Goal: Task Accomplishment & Management: Complete application form

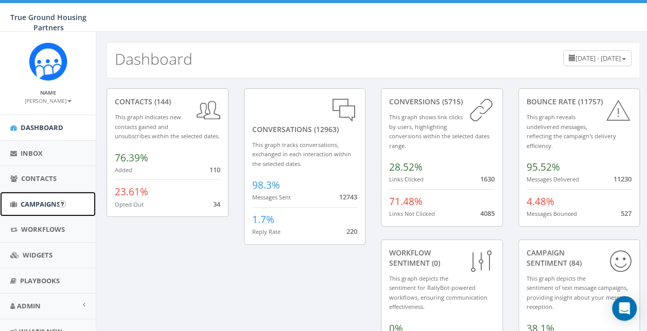
click at [31, 201] on span "Campaigns" at bounding box center [41, 204] width 40 height 9
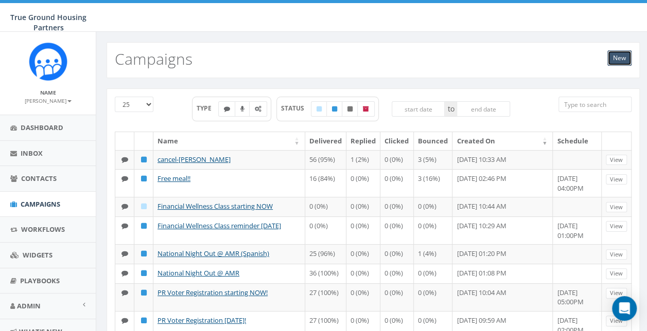
click at [623, 56] on link "New" at bounding box center [619, 57] width 24 height 15
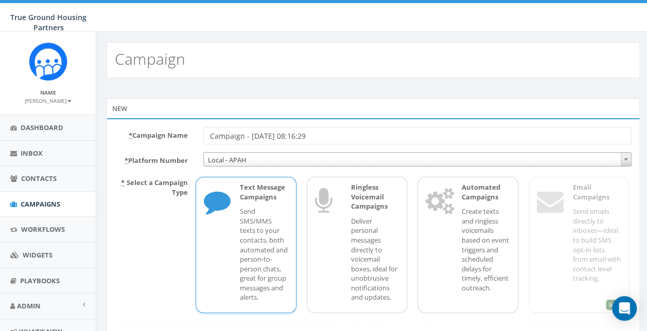
drag, startPoint x: 354, startPoint y: 133, endPoint x: 168, endPoint y: 144, distance: 186.6
click at [168, 144] on form "* Campaign Name Campaign - [DATE] 08:16:29 * Platform Number Local - APAH Local…" at bounding box center [373, 239] width 517 height 225
type input "f"
type input "W"
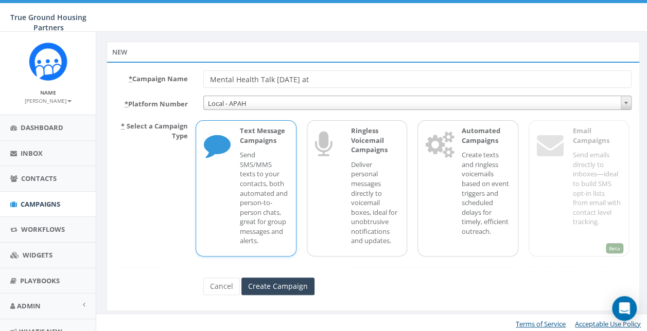
scroll to position [58, 0]
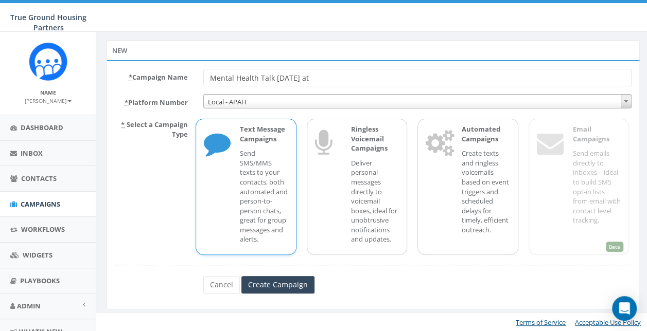
type input "Mental Health Talk [DATE] at"
